Goal: Check status

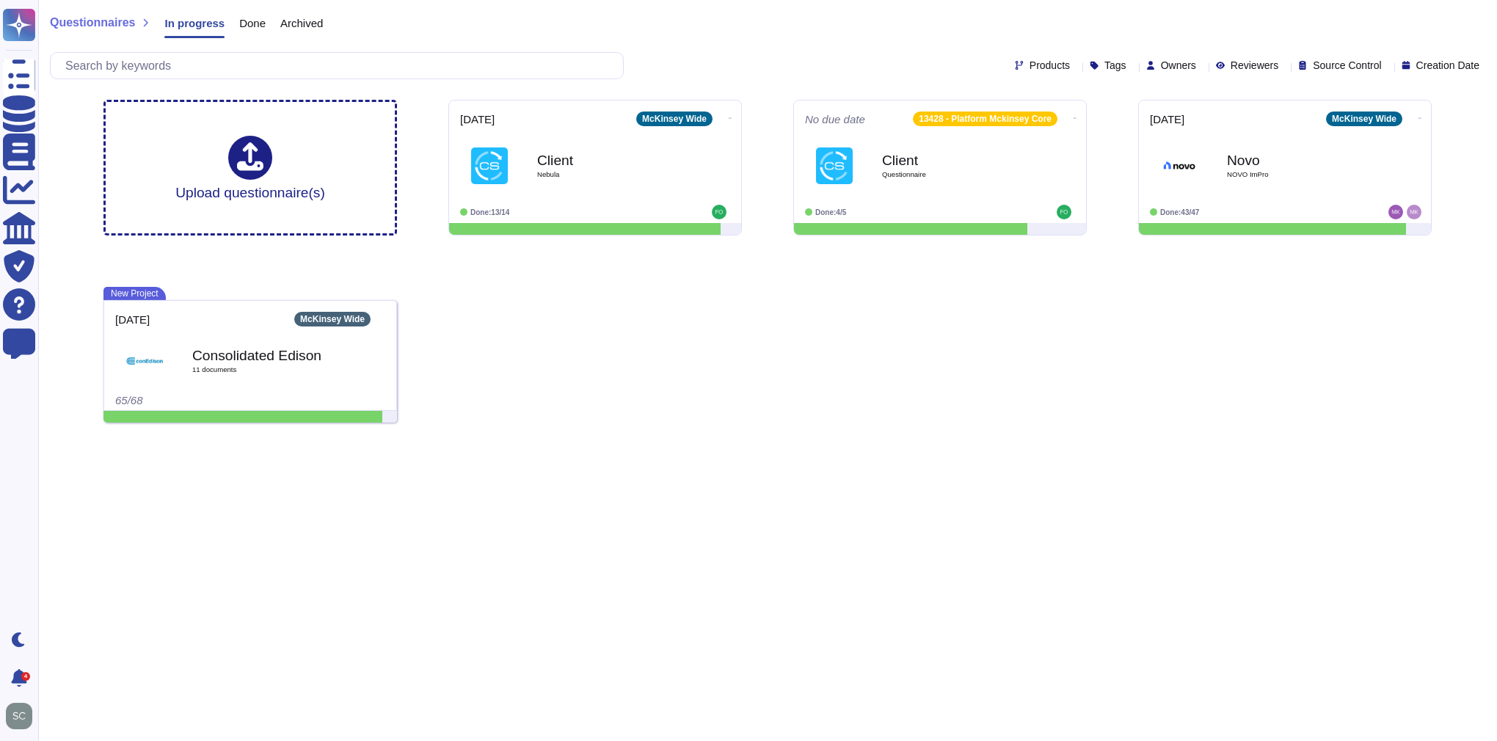
click at [1097, 368] on div "Upload questionnaire(s) [DATE] McKinsey Wide Client Nebula Done: 13/14 No due d…" at bounding box center [768, 261] width 1352 height 346
